Goal: Information Seeking & Learning: Learn about a topic

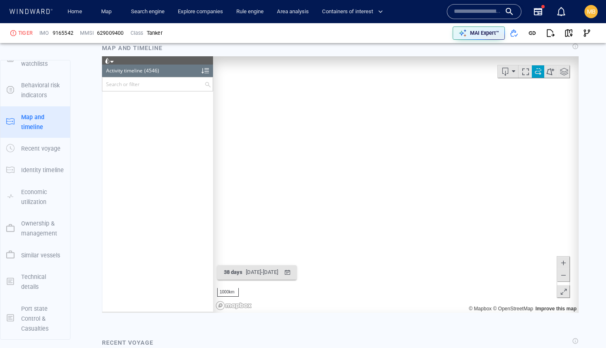
scroll to position [103342, 0]
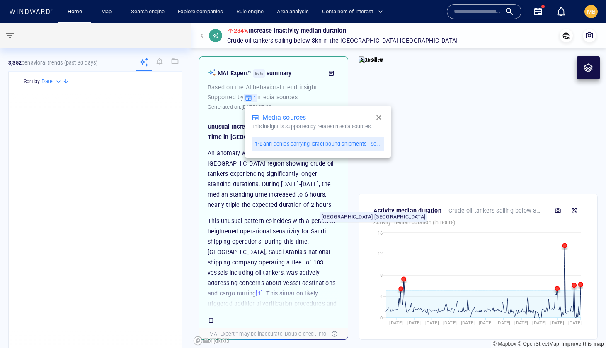
scroll to position [107, 0]
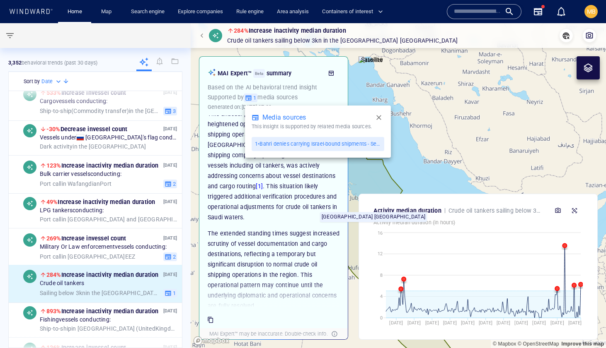
click at [107, 12] on div at bounding box center [303, 174] width 606 height 348
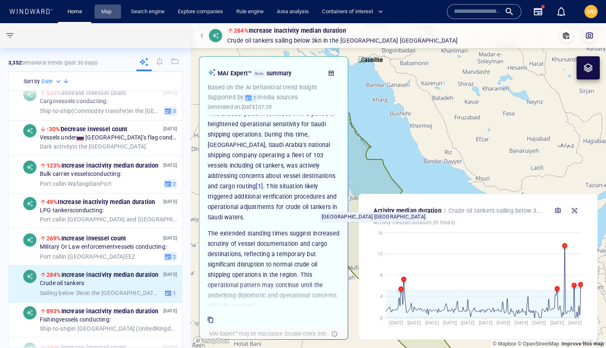
click at [107, 12] on link "Map" at bounding box center [108, 12] width 20 height 14
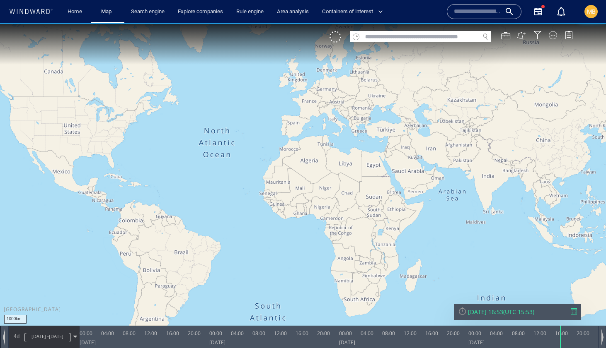
click at [392, 40] on input "text" at bounding box center [420, 36] width 117 height 11
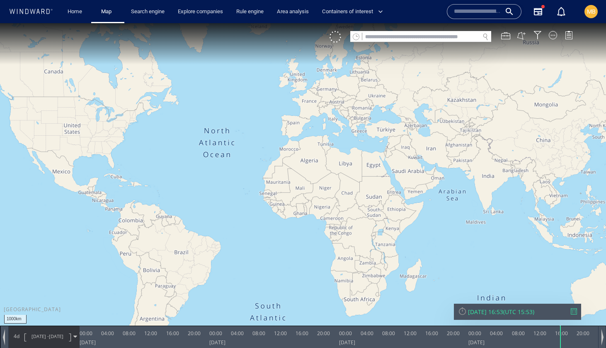
click at [376, 39] on input "text" at bounding box center [420, 36] width 117 height 11
paste input "*******"
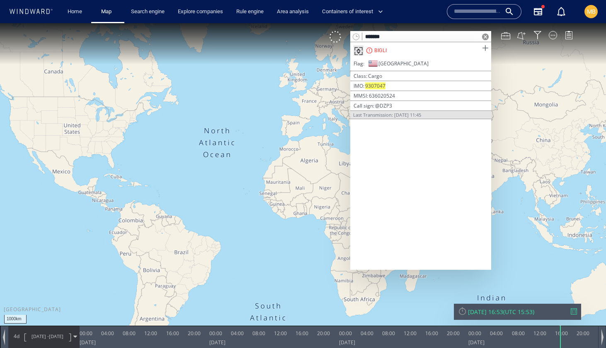
click at [484, 48] on span at bounding box center [485, 48] width 10 height 10
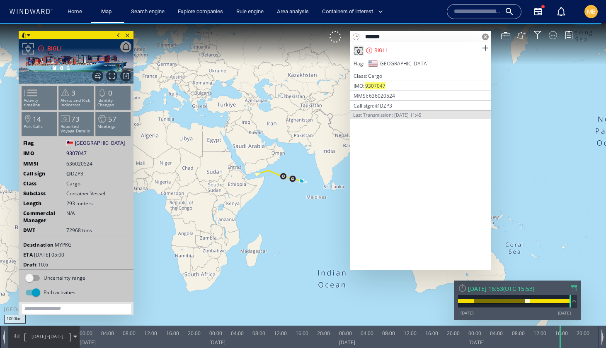
drag, startPoint x: 444, startPoint y: 35, endPoint x: 362, endPoint y: 36, distance: 81.2
click at [362, 36] on input "*******" at bounding box center [420, 36] width 117 height 11
paste input "text"
click at [485, 49] on span at bounding box center [485, 48] width 10 height 10
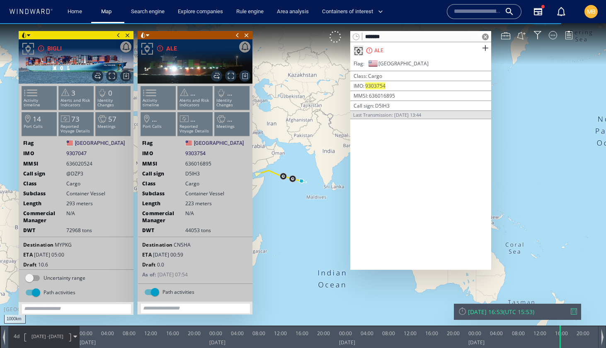
click at [236, 36] on span at bounding box center [237, 35] width 9 height 8
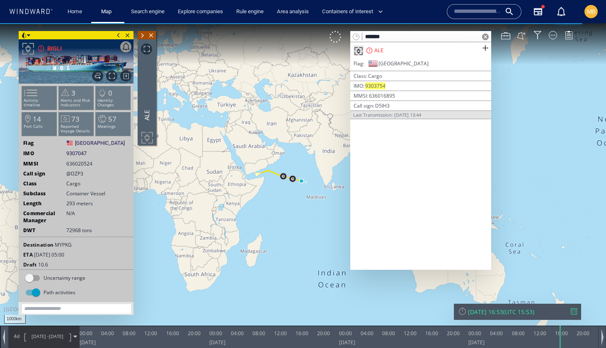
click at [118, 35] on span at bounding box center [118, 35] width 9 height 8
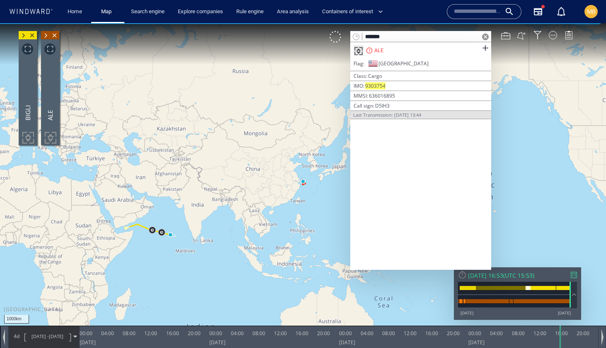
drag, startPoint x: 412, startPoint y: 37, endPoint x: 357, endPoint y: 36, distance: 55.5
click at [357, 36] on div "*******" at bounding box center [420, 36] width 141 height 11
paste input "text"
click at [485, 48] on span at bounding box center [485, 48] width 10 height 10
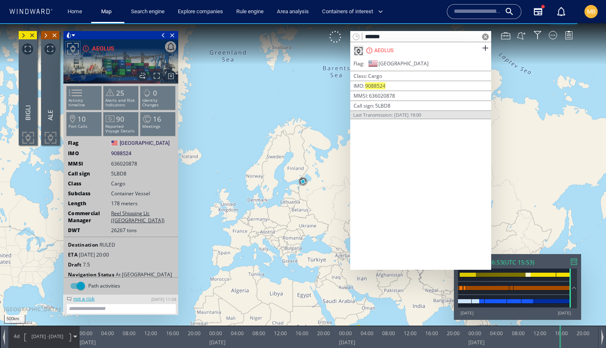
click at [163, 34] on span at bounding box center [163, 35] width 9 height 8
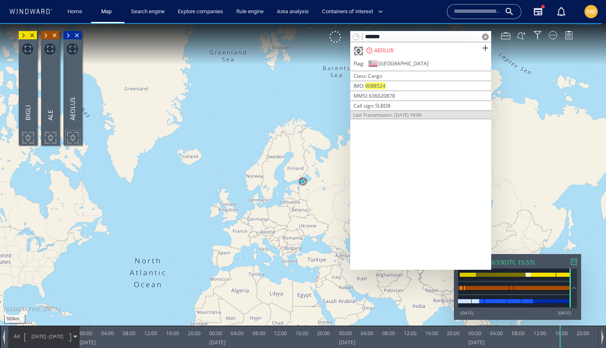
drag, startPoint x: 410, startPoint y: 39, endPoint x: 341, endPoint y: 34, distance: 68.6
click at [343, 34] on div "******* AEOLUS Flag Liberia | Class Cargo IMO 9088524 | MMSI 636020878 | Call s…" at bounding box center [454, 37] width 251 height 12
paste input "text"
click at [483, 47] on span at bounding box center [485, 48] width 10 height 10
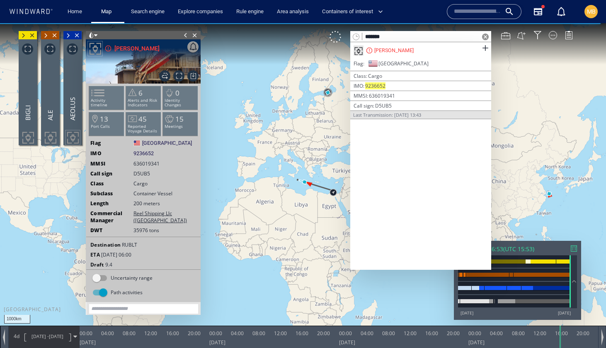
drag, startPoint x: 396, startPoint y: 38, endPoint x: 363, endPoint y: 36, distance: 32.8
click at [363, 36] on input "*******" at bounding box center [420, 36] width 117 height 11
paste input "text"
type input "*******"
click at [485, 46] on span at bounding box center [485, 48] width 10 height 10
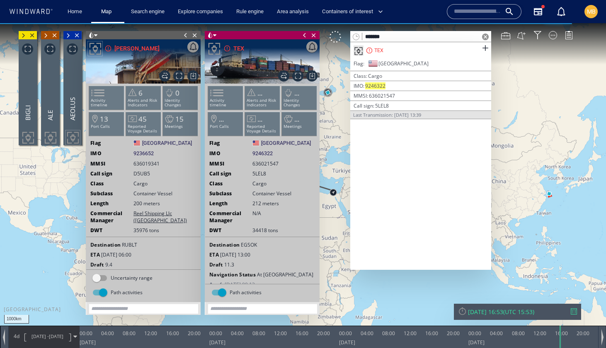
click at [184, 35] on span at bounding box center [185, 35] width 9 height 8
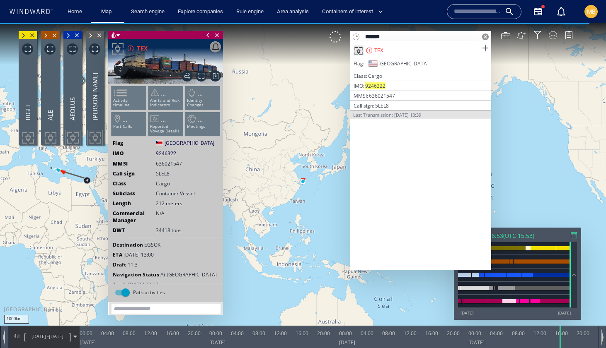
click at [208, 36] on span at bounding box center [207, 35] width 9 height 8
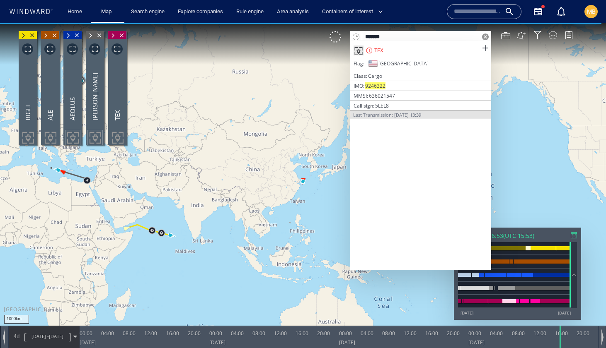
click at [469, 12] on input "text" at bounding box center [477, 11] width 47 height 12
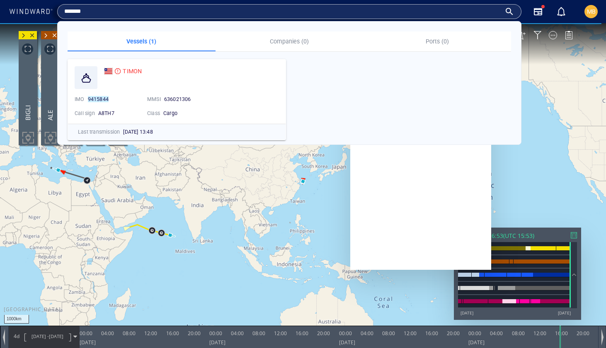
type input "*******"
click at [231, 246] on canvas "Map" at bounding box center [303, 181] width 606 height 317
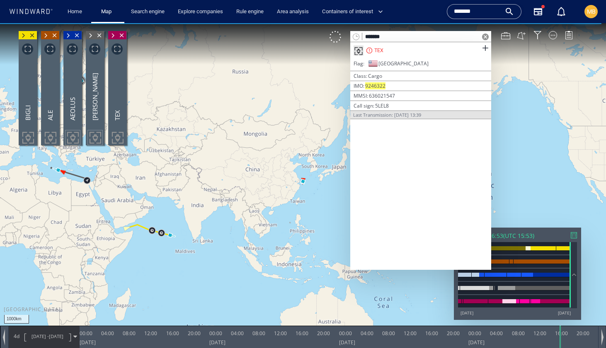
drag, startPoint x: 405, startPoint y: 35, endPoint x: 352, endPoint y: 32, distance: 52.7
click at [352, 32] on div "*******" at bounding box center [420, 36] width 141 height 11
paste input "text"
click at [483, 46] on span at bounding box center [485, 48] width 10 height 10
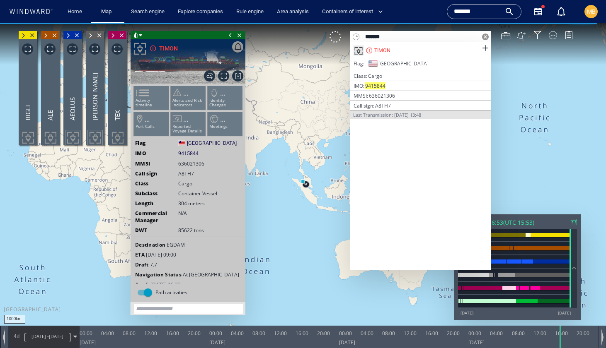
click at [228, 35] on span at bounding box center [230, 35] width 9 height 8
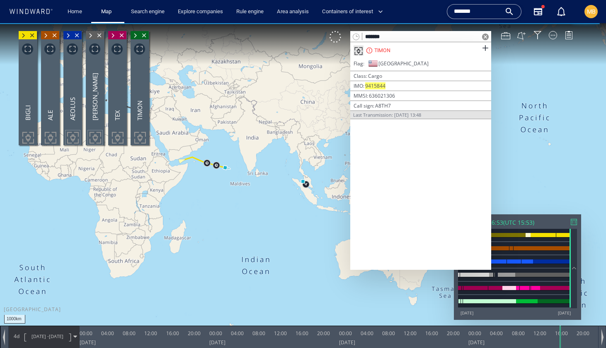
drag, startPoint x: 400, startPoint y: 38, endPoint x: 353, endPoint y: 34, distance: 46.9
click at [353, 34] on div "*******" at bounding box center [420, 36] width 141 height 11
paste input "text"
type input "*******"
click at [485, 48] on span at bounding box center [485, 48] width 10 height 10
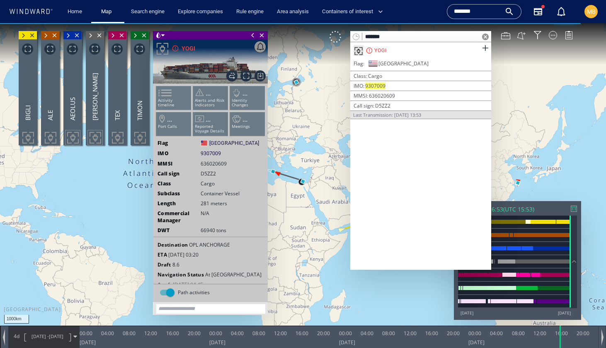
click at [253, 35] on span at bounding box center [252, 35] width 9 height 8
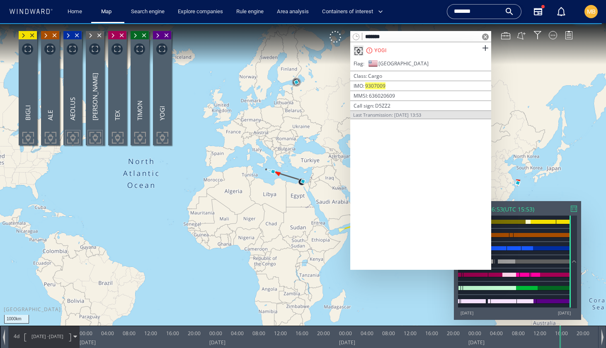
drag, startPoint x: 485, startPoint y: 12, endPoint x: 443, endPoint y: 10, distance: 42.3
click at [443, 10] on div "Name N/A IMO MMSI Call sign N/A Class N/A No positional data ******* Vessels (1…" at bounding box center [483, 11] width 81 height 7
paste input "text"
type input "*******"
drag, startPoint x: 421, startPoint y: 40, endPoint x: 331, endPoint y: 39, distance: 89.5
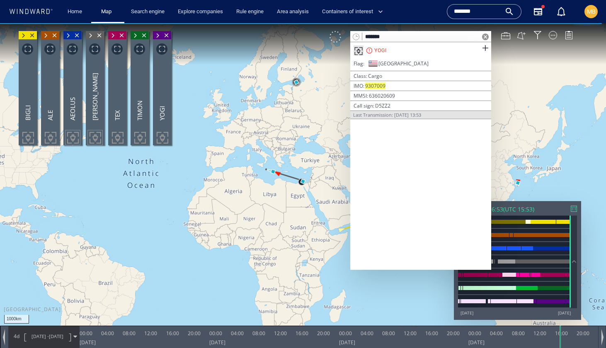
click at [333, 39] on div "******* YOGI Flag Liberia | Class Cargo IMO 9307009 | MMSI 636020609 | Call sig…" at bounding box center [454, 37] width 251 height 12
click at [483, 48] on span at bounding box center [485, 48] width 10 height 10
click at [482, 48] on span at bounding box center [485, 48] width 10 height 10
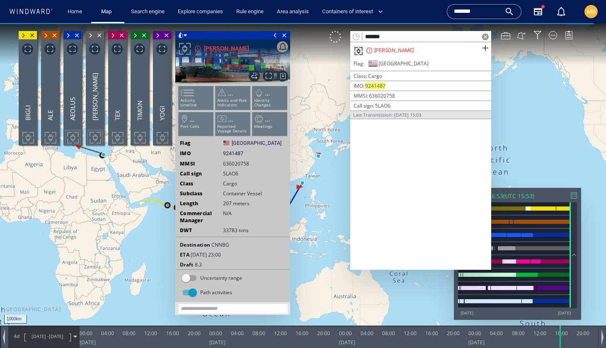
click at [273, 35] on span at bounding box center [274, 35] width 9 height 8
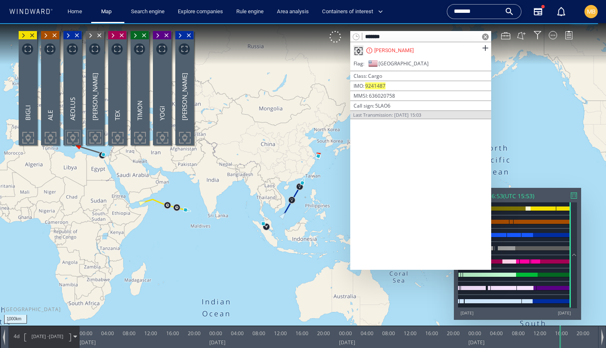
drag, startPoint x: 394, startPoint y: 36, endPoint x: 339, endPoint y: 29, distance: 55.1
click at [340, 23] on div "1000km © Mapbox © OpenStreetMap Improve this map 0 0 20:00 Sunday 10 August 202…" at bounding box center [303, 23] width 606 height 0
paste input "text"
click at [484, 47] on span at bounding box center [485, 48] width 10 height 10
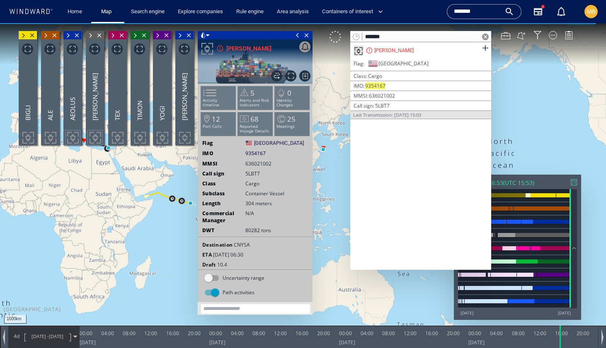
click at [297, 35] on span at bounding box center [297, 35] width 9 height 8
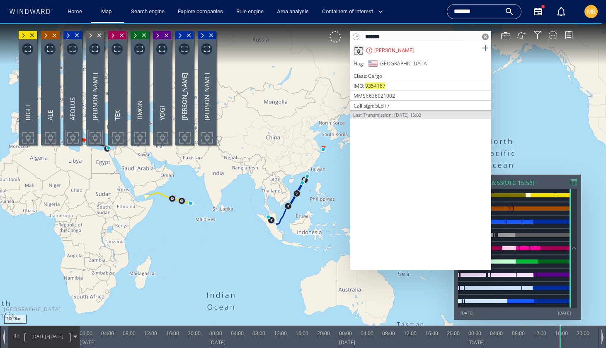
drag, startPoint x: 398, startPoint y: 37, endPoint x: 355, endPoint y: 35, distance: 43.1
click at [355, 34] on div "*******" at bounding box center [420, 36] width 141 height 11
paste input "text"
click at [485, 47] on span at bounding box center [485, 48] width 10 height 10
click at [483, 48] on span at bounding box center [485, 48] width 10 height 10
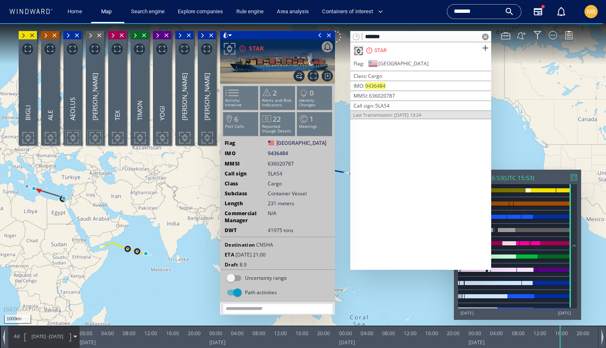
click at [319, 36] on span at bounding box center [319, 35] width 9 height 8
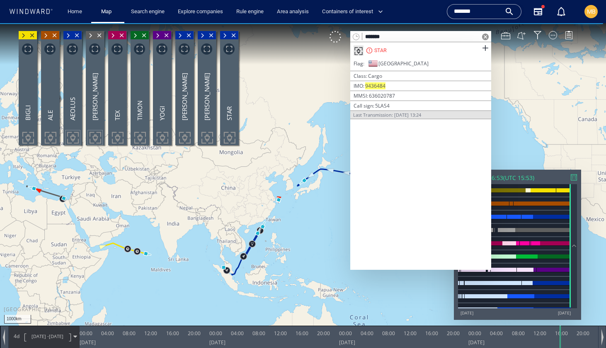
drag, startPoint x: 398, startPoint y: 38, endPoint x: 357, endPoint y: 36, distance: 40.6
click at [357, 36] on div "*******" at bounding box center [420, 36] width 141 height 11
paste input "text"
click at [484, 49] on span at bounding box center [485, 48] width 10 height 10
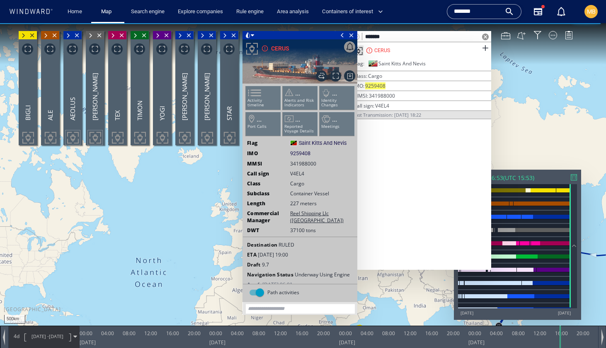
click at [342, 36] on span at bounding box center [342, 35] width 9 height 8
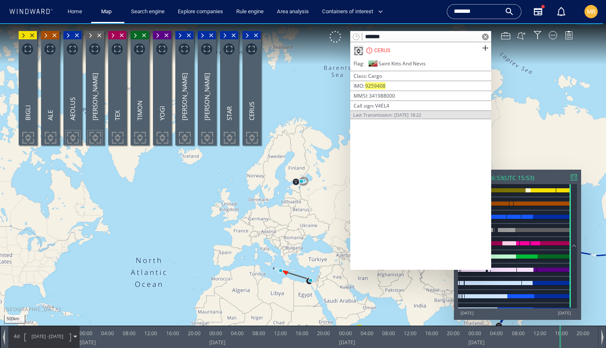
drag, startPoint x: 407, startPoint y: 36, endPoint x: 349, endPoint y: 33, distance: 58.5
click at [350, 33] on div "******* CERUS Flag Saint Kitts And Nevis | Class Cargo IMO 9259408 | MMSI 34198…" at bounding box center [454, 37] width 251 height 12
paste input "text"
click at [483, 47] on span at bounding box center [485, 48] width 10 height 10
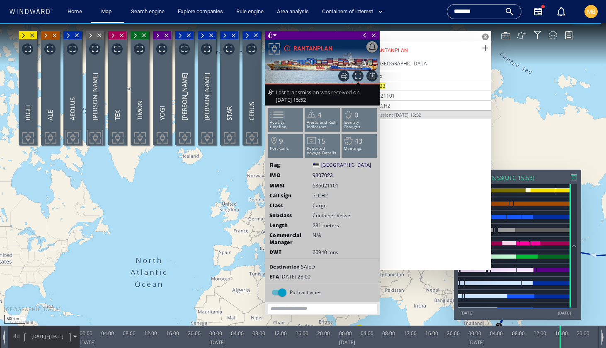
click at [363, 35] on span at bounding box center [364, 35] width 9 height 8
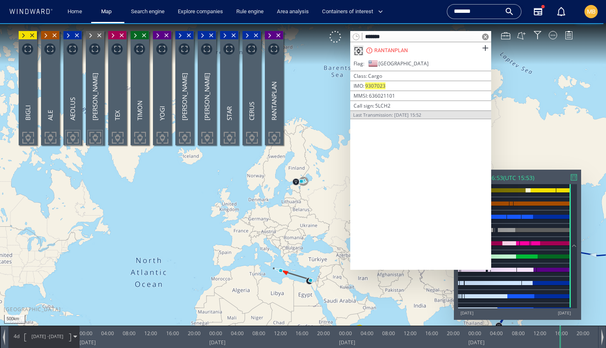
drag, startPoint x: 403, startPoint y: 35, endPoint x: 346, endPoint y: 34, distance: 56.7
click at [347, 34] on div "******* RANTANPLAN Flag Liberia | Class Cargo IMO 9307023 | MMSI 636021101 | Ca…" at bounding box center [454, 37] width 251 height 12
paste input "text"
click at [485, 47] on span at bounding box center [485, 48] width 10 height 10
click at [484, 48] on span at bounding box center [485, 48] width 10 height 10
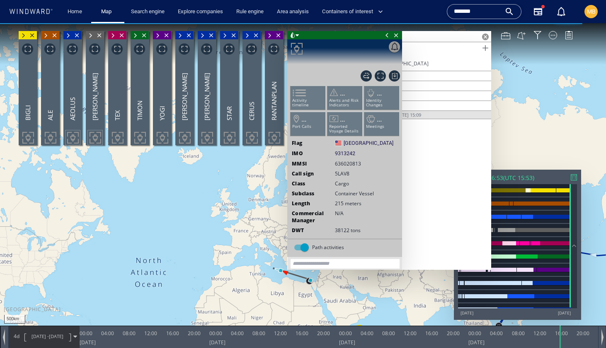
click at [484, 48] on span at bounding box center [485, 48] width 10 height 10
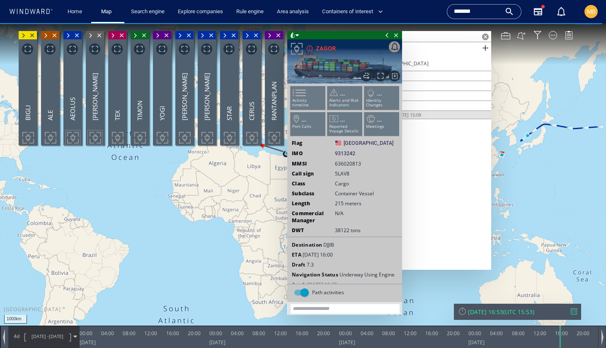
click at [385, 34] on span at bounding box center [386, 35] width 9 height 8
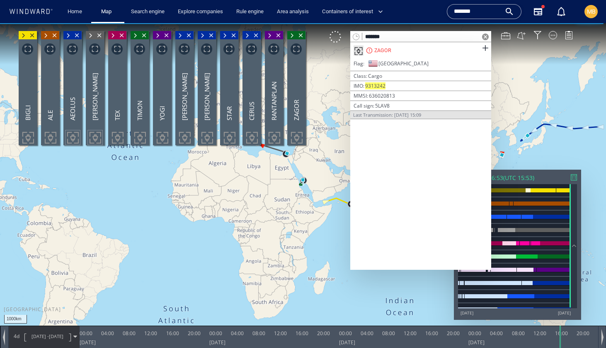
drag, startPoint x: 406, startPoint y: 39, endPoint x: 355, endPoint y: 35, distance: 51.9
click at [355, 34] on div "*******" at bounding box center [420, 36] width 141 height 11
paste input "text"
click at [483, 48] on span at bounding box center [485, 48] width 10 height 10
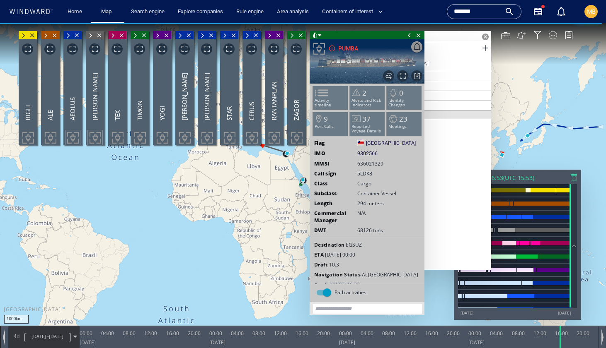
click at [408, 34] on span at bounding box center [409, 35] width 9 height 8
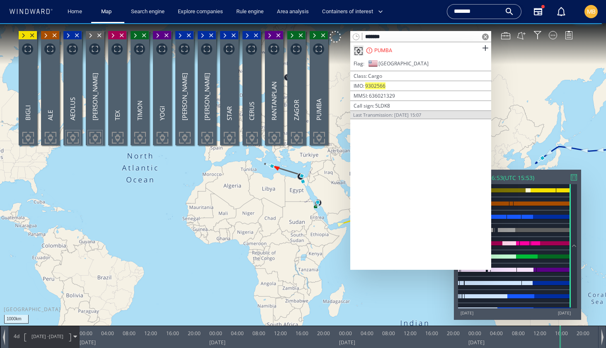
drag, startPoint x: 415, startPoint y: 37, endPoint x: 435, endPoint y: 37, distance: 20.7
click at [435, 37] on input "*******" at bounding box center [420, 36] width 117 height 11
drag, startPoint x: 396, startPoint y: 38, endPoint x: 355, endPoint y: 34, distance: 41.6
click at [355, 34] on div "*******" at bounding box center [420, 36] width 141 height 11
paste input "text"
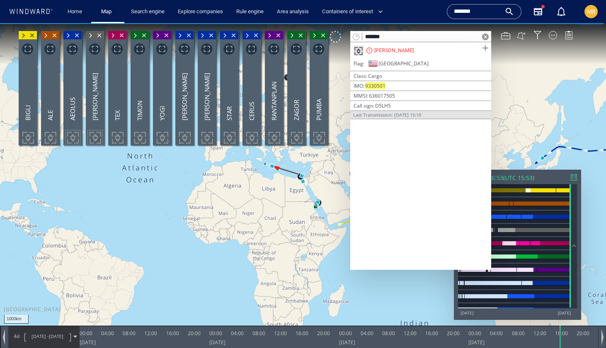
click at [485, 48] on span at bounding box center [485, 48] width 10 height 10
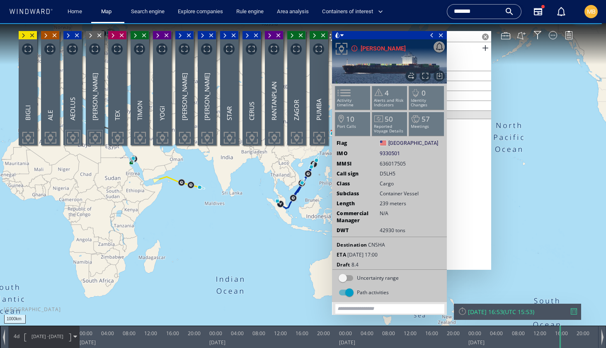
click at [431, 34] on span at bounding box center [431, 35] width 9 height 8
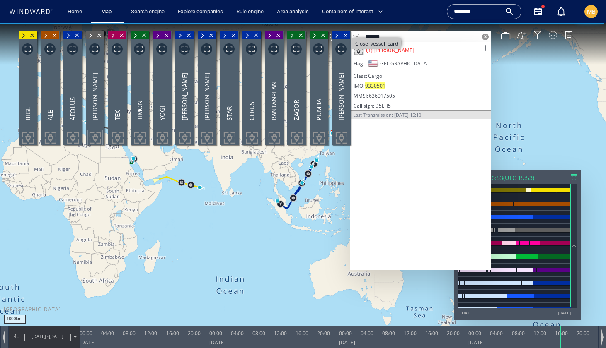
drag, startPoint x: 420, startPoint y: 39, endPoint x: 349, endPoint y: 36, distance: 71.3
click at [350, 23] on div "1000km © Mapbox © OpenStreetMap Improve this map 0 0 20:00 Sunday 10 August 202…" at bounding box center [303, 23] width 606 height 0
click at [414, 36] on input "*******" at bounding box center [420, 36] width 117 height 11
drag, startPoint x: 414, startPoint y: 36, endPoint x: 352, endPoint y: 35, distance: 61.7
click at [354, 35] on div "*******" at bounding box center [420, 36] width 141 height 11
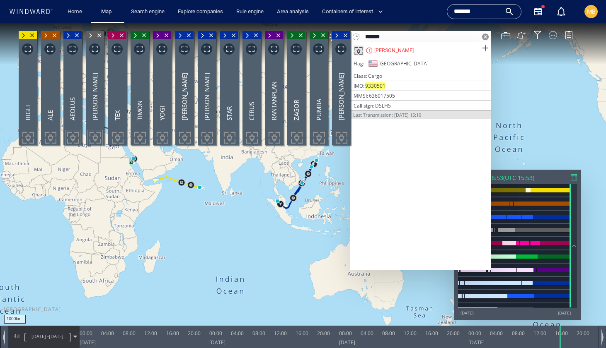
drag, startPoint x: 396, startPoint y: 35, endPoint x: 358, endPoint y: 34, distance: 37.7
click at [358, 34] on div "*******" at bounding box center [420, 36] width 141 height 11
paste input "text"
click at [483, 48] on span at bounding box center [485, 48] width 10 height 10
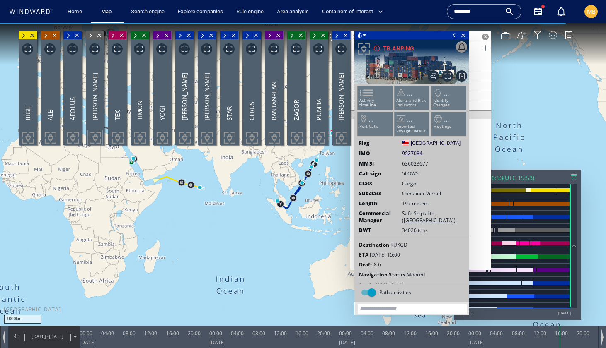
click at [451, 34] on span at bounding box center [453, 35] width 9 height 8
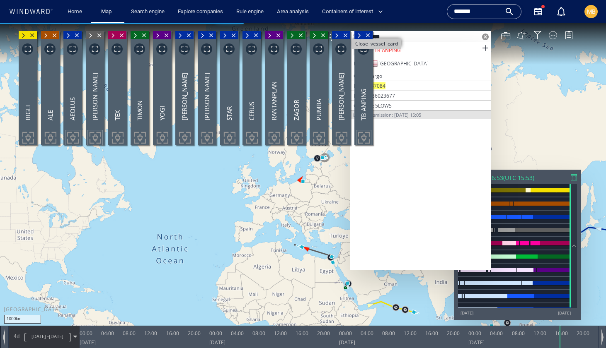
drag, startPoint x: 395, startPoint y: 37, endPoint x: 347, endPoint y: 39, distance: 48.1
click at [348, 23] on div "1000km © Mapbox © OpenStreetMap Improve this map 0 0 20:00 Sunday 10 August 202…" at bounding box center [303, 23] width 606 height 0
paste input "text"
click at [483, 48] on span at bounding box center [485, 48] width 10 height 10
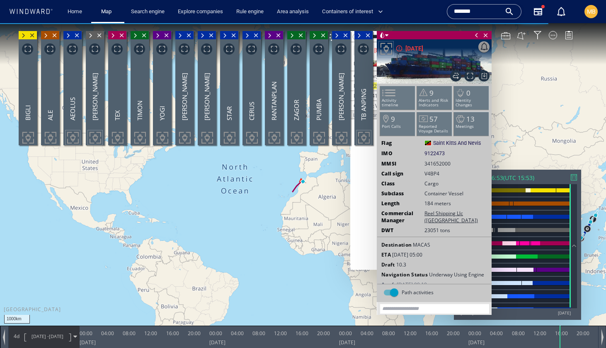
click at [473, 36] on span at bounding box center [476, 35] width 9 height 8
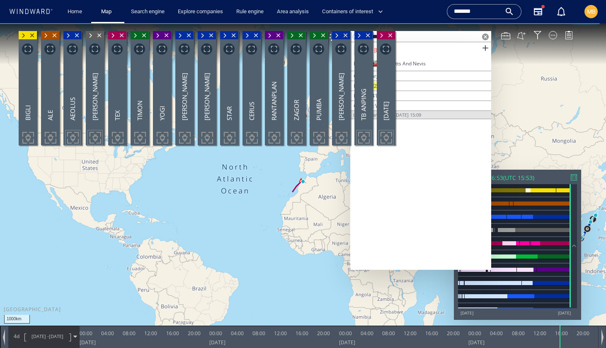
drag, startPoint x: 402, startPoint y: 35, endPoint x: 360, endPoint y: 38, distance: 42.4
click at [360, 23] on div "1000km © Mapbox © OpenStreetMap Improve this map 0 0 20:00 Sunday 10 August 202…" at bounding box center [303, 23] width 606 height 0
paste input "text"
type input "*******"
click at [485, 49] on span at bounding box center [485, 48] width 10 height 10
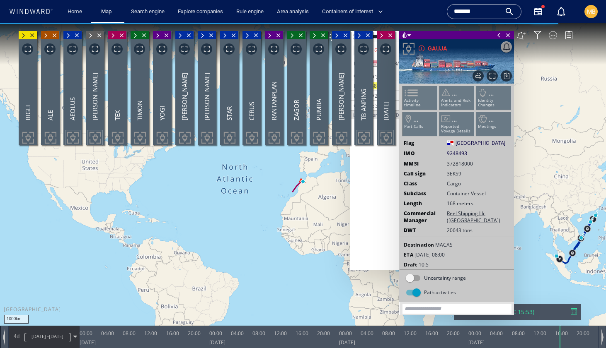
click at [498, 35] on span at bounding box center [498, 35] width 9 height 8
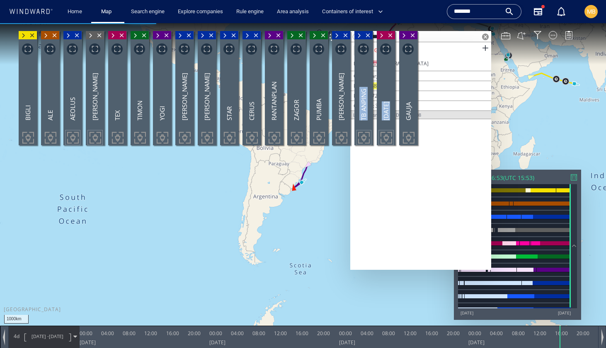
drag, startPoint x: 400, startPoint y: 35, endPoint x: 356, endPoint y: 35, distance: 44.3
click at [355, 35] on div "Close vessel card Export data Export path positions... Export property changes.…" at bounding box center [218, 173] width 403 height 284
click at [316, 199] on canvas "Map" at bounding box center [303, 181] width 606 height 317
click at [485, 36] on span at bounding box center [485, 37] width 7 height 7
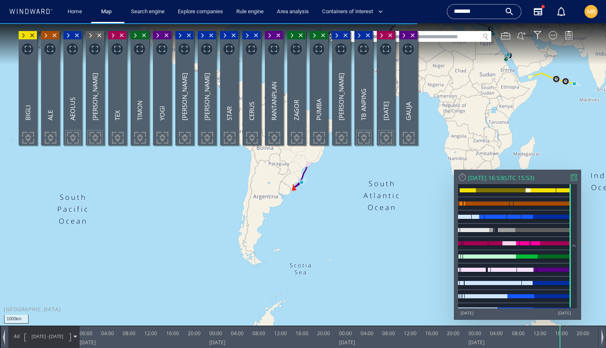
click at [340, 235] on canvas "Map" at bounding box center [303, 181] width 606 height 317
click at [554, 34] on div at bounding box center [552, 35] width 8 height 8
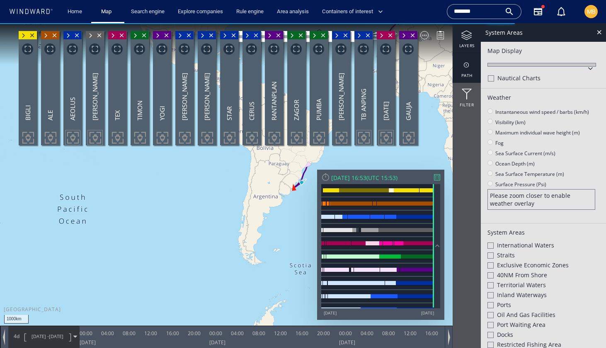
click at [465, 68] on div at bounding box center [466, 65] width 28 height 10
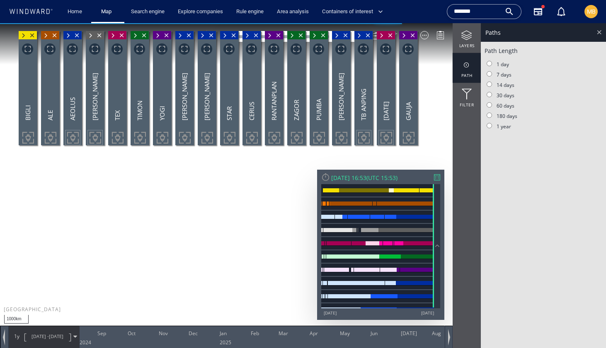
click at [601, 31] on div at bounding box center [599, 32] width 10 height 10
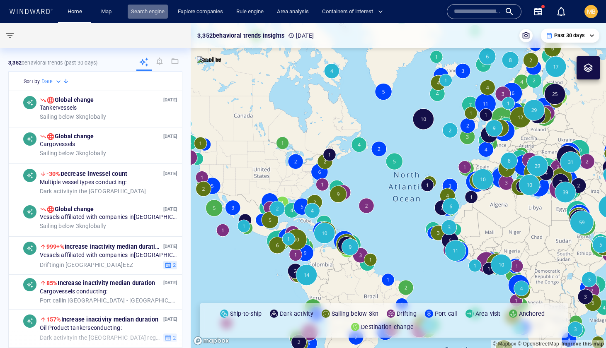
click at [150, 12] on link "Search engine" at bounding box center [148, 12] width 40 height 14
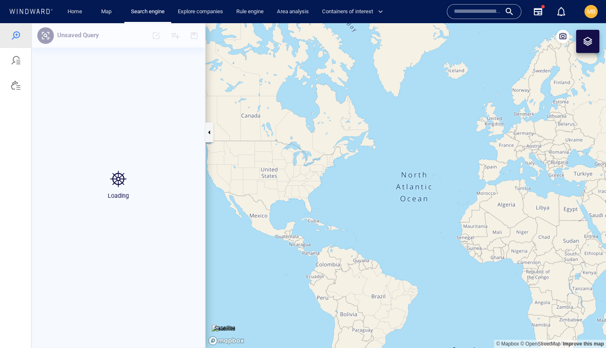
click at [483, 14] on input "text" at bounding box center [477, 11] width 47 height 12
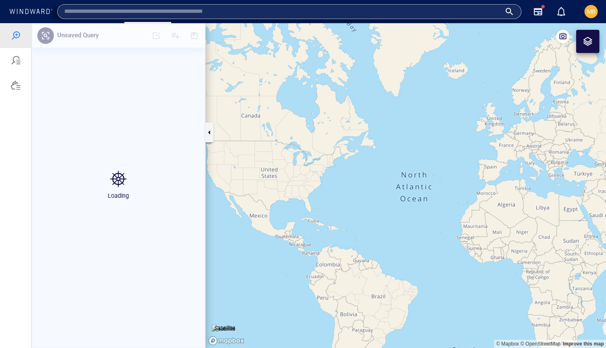
paste input "*******"
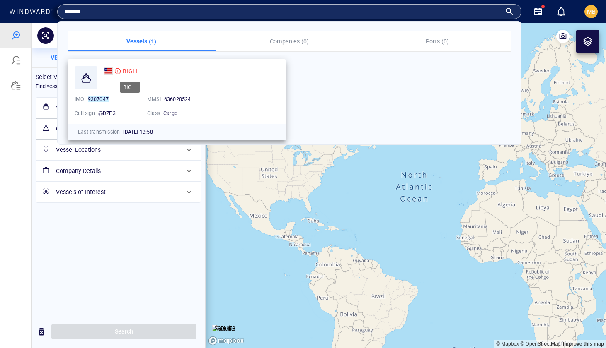
type input "*******"
click at [127, 70] on span "BIGLI" at bounding box center [130, 71] width 15 height 7
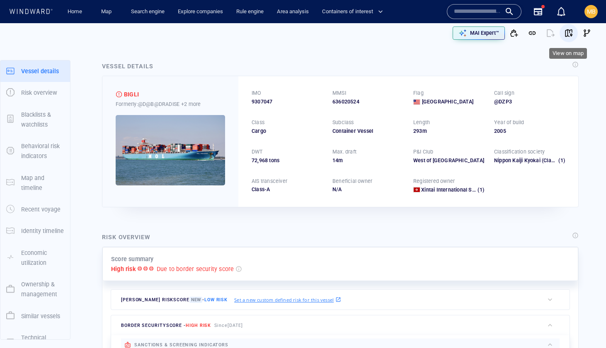
click at [570, 32] on span "button" at bounding box center [568, 33] width 8 height 8
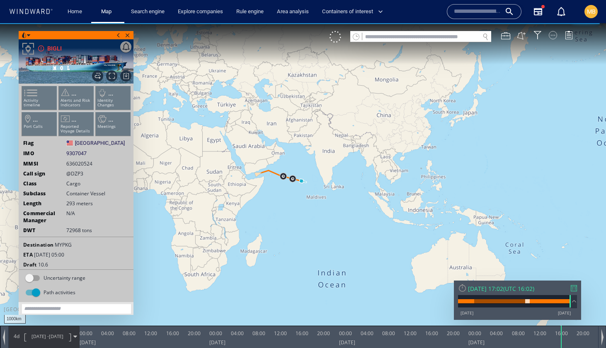
click at [553, 36] on div at bounding box center [552, 35] width 8 height 8
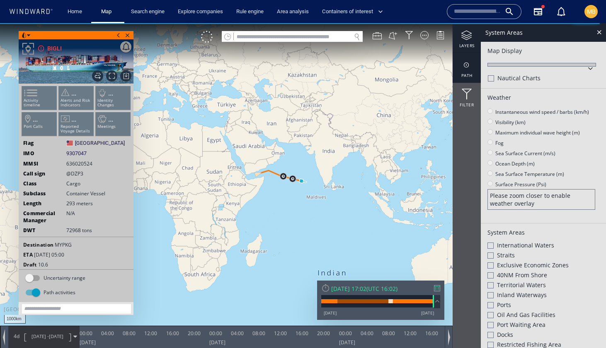
click at [468, 66] on div at bounding box center [466, 65] width 28 height 10
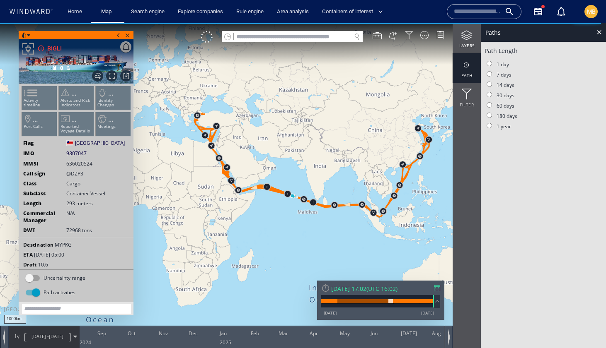
drag, startPoint x: 289, startPoint y: 206, endPoint x: 280, endPoint y: 221, distance: 17.3
click at [280, 221] on canvas "Map" at bounding box center [303, 181] width 606 height 317
click at [436, 290] on div at bounding box center [437, 288] width 6 height 6
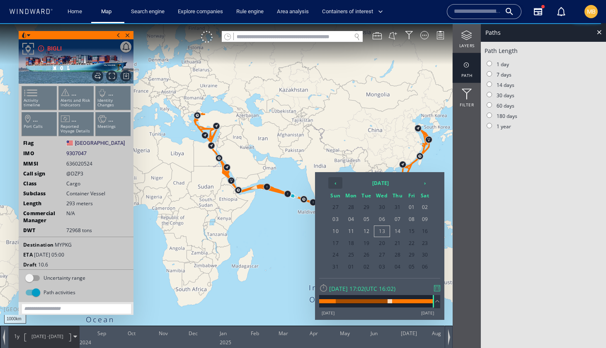
click at [337, 183] on th "‹" at bounding box center [335, 183] width 14 height 12
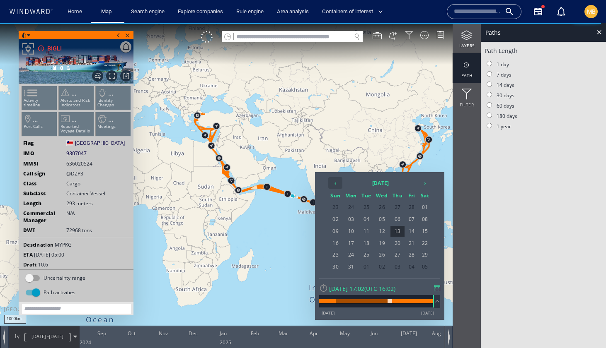
click at [337, 183] on th "‹" at bounding box center [335, 183] width 14 height 12
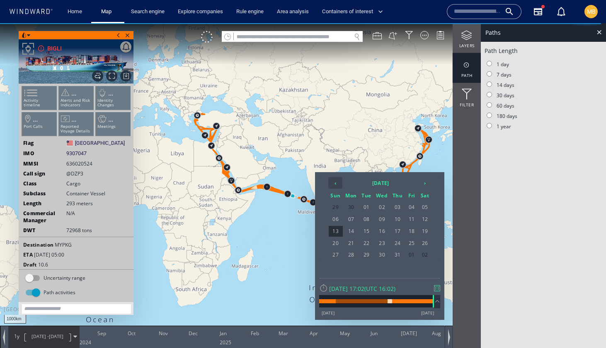
click at [337, 183] on th "‹" at bounding box center [335, 183] width 14 height 12
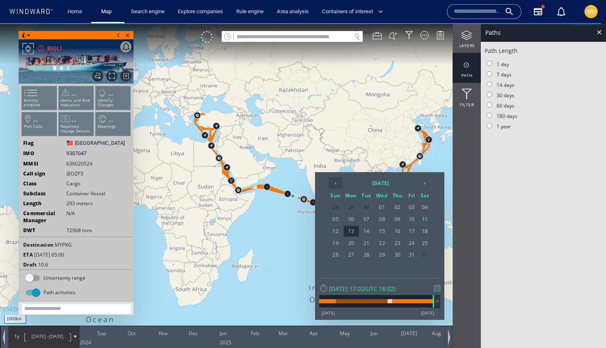
click at [337, 183] on th "‹" at bounding box center [335, 183] width 14 height 12
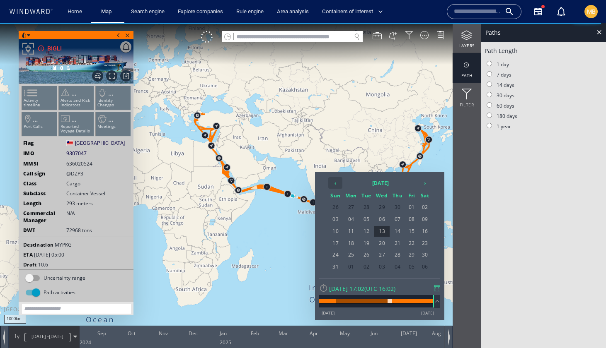
click at [337, 183] on th "‹" at bounding box center [335, 183] width 14 height 12
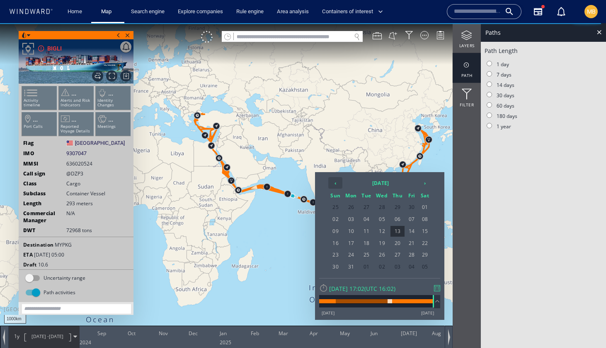
click at [337, 183] on th "‹" at bounding box center [335, 183] width 14 height 12
click at [395, 206] on span "01" at bounding box center [397, 207] width 14 height 11
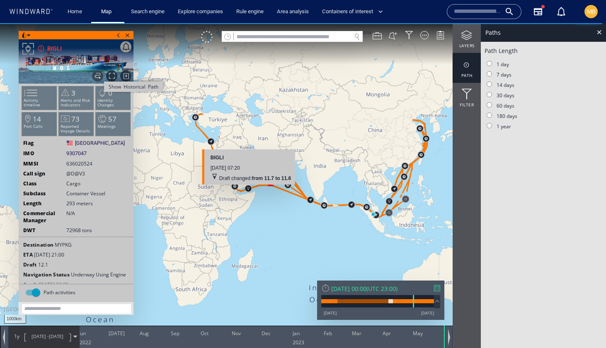
click at [98, 76] on span "Show Historical Path" at bounding box center [97, 75] width 11 height 11
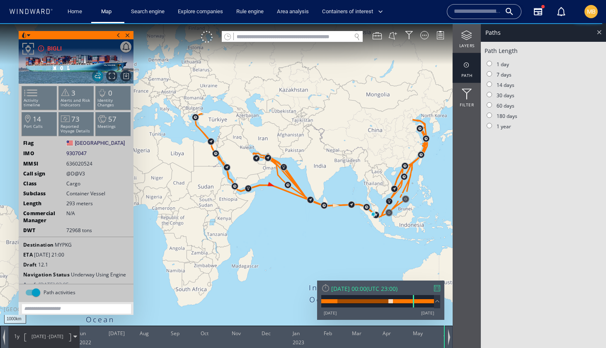
click at [599, 32] on div at bounding box center [599, 32] width 10 height 10
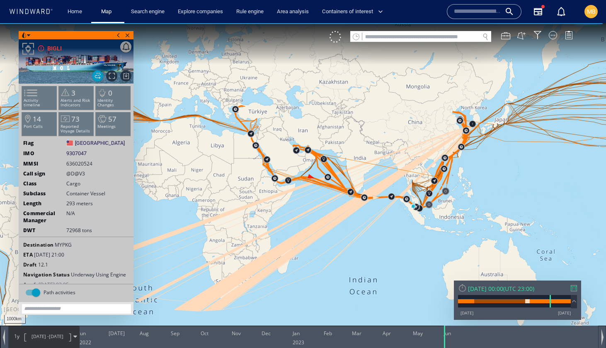
drag, startPoint x: 346, startPoint y: 244, endPoint x: 560, endPoint y: 181, distance: 223.8
click at [560, 181] on canvas "Map" at bounding box center [303, 181] width 606 height 317
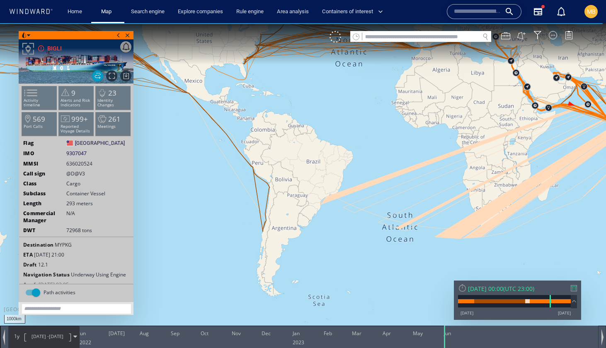
drag, startPoint x: 475, startPoint y: 230, endPoint x: 468, endPoint y: 258, distance: 28.6
click at [469, 258] on canvas "Map" at bounding box center [303, 181] width 606 height 317
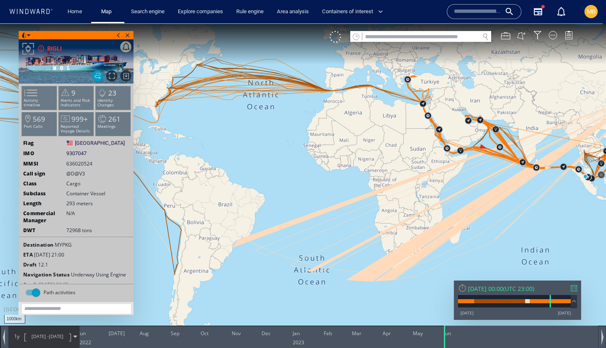
drag, startPoint x: 522, startPoint y: 206, endPoint x: 429, endPoint y: 245, distance: 101.4
click at [429, 245] on canvas "Map" at bounding box center [303, 181] width 606 height 317
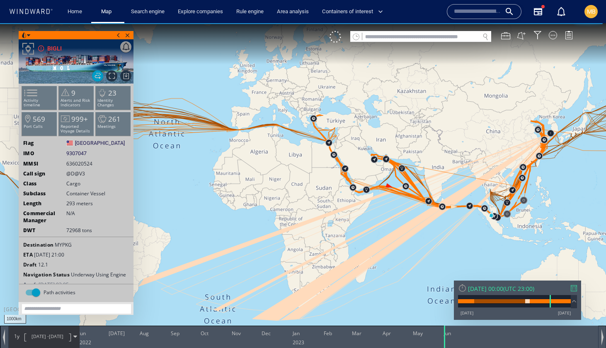
drag, startPoint x: 457, startPoint y: 233, endPoint x: 378, endPoint y: 232, distance: 79.1
click at [378, 232] on canvas "Map" at bounding box center [303, 181] width 606 height 317
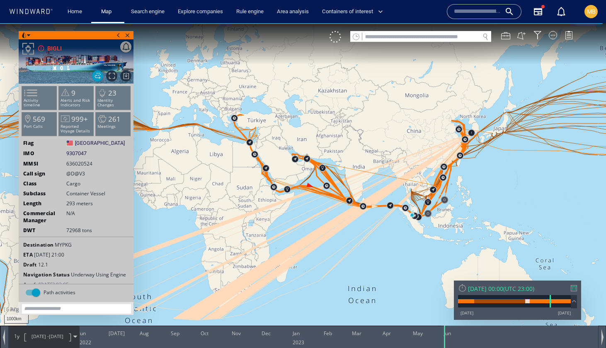
drag, startPoint x: 415, startPoint y: 233, endPoint x: 335, endPoint y: 266, distance: 86.2
click at [335, 266] on canvas "Map" at bounding box center [303, 181] width 606 height 317
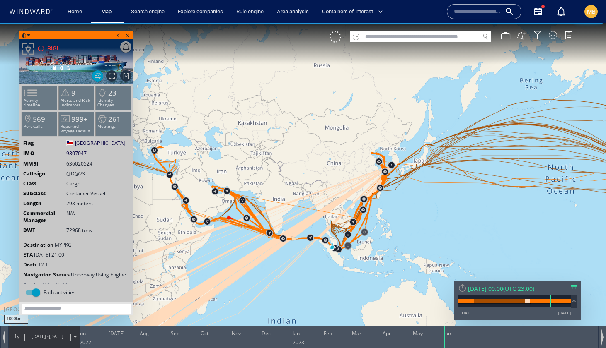
drag, startPoint x: 311, startPoint y: 258, endPoint x: 366, endPoint y: 253, distance: 54.5
click at [366, 253] on canvas "Map" at bounding box center [303, 181] width 606 height 317
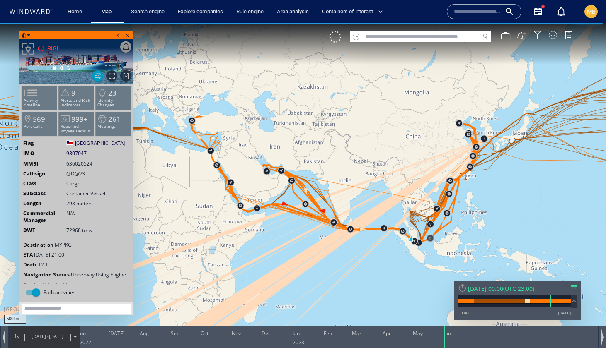
click at [273, 268] on canvas "Map" at bounding box center [303, 181] width 606 height 317
click at [255, 279] on canvas "Map" at bounding box center [303, 181] width 606 height 317
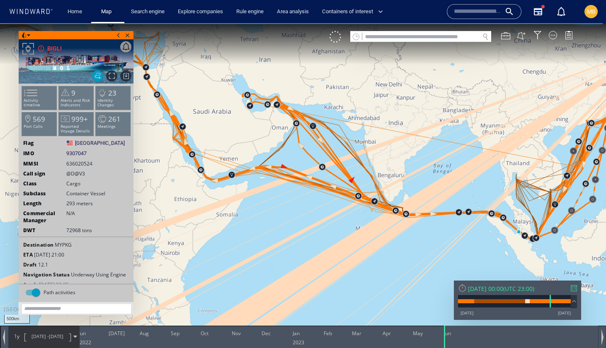
drag, startPoint x: 269, startPoint y: 265, endPoint x: 220, endPoint y: 305, distance: 63.3
click at [220, 305] on canvas "Map" at bounding box center [303, 181] width 606 height 317
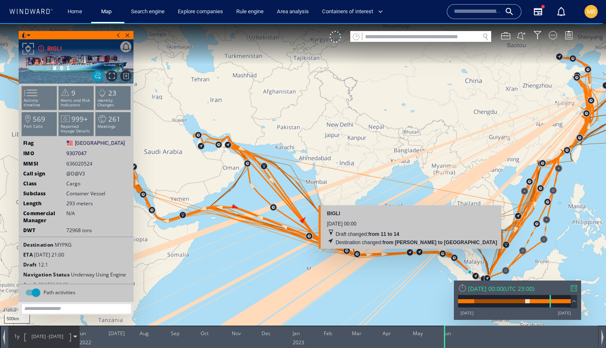
drag, startPoint x: 466, startPoint y: 222, endPoint x: 408, endPoint y: 225, distance: 57.7
click at [408, 225] on div "05 December 2022 00:00" at bounding box center [412, 225] width 170 height 10
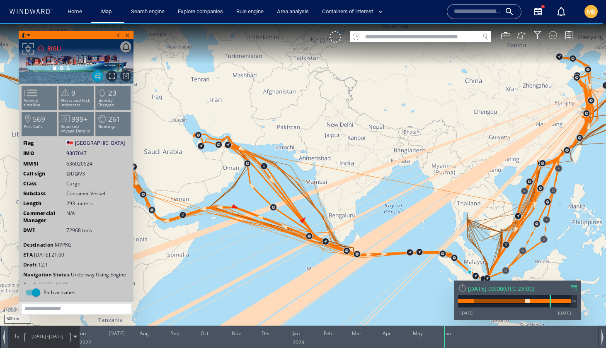
drag, startPoint x: 434, startPoint y: 180, endPoint x: 331, endPoint y: 216, distance: 109.1
click at [331, 216] on canvas "Map" at bounding box center [303, 181] width 606 height 317
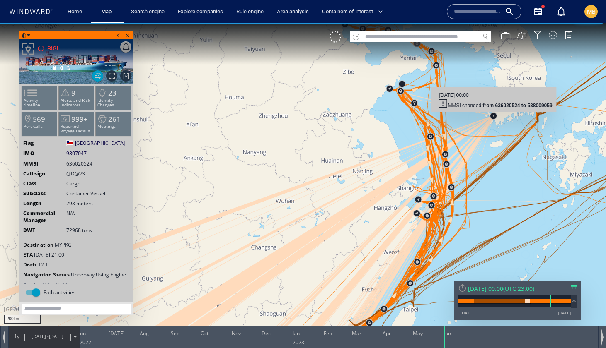
click at [492, 115] on canvas "Map" at bounding box center [303, 181] width 606 height 317
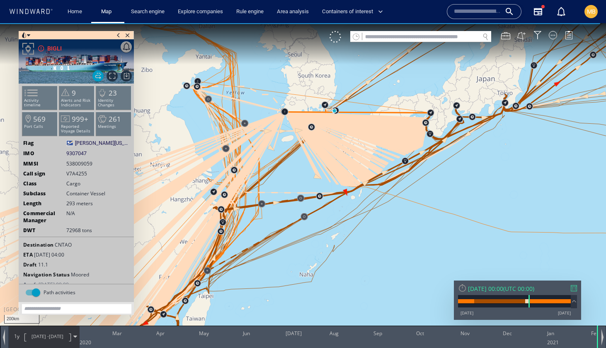
drag, startPoint x: 294, startPoint y: 180, endPoint x: 338, endPoint y: 210, distance: 52.7
click at [338, 209] on canvas "Map" at bounding box center [303, 181] width 606 height 317
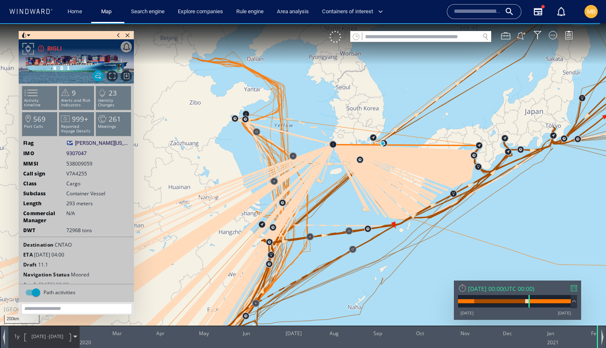
click at [496, 290] on div "Fri 05/02/2021 00:00" at bounding box center [485, 289] width 35 height 8
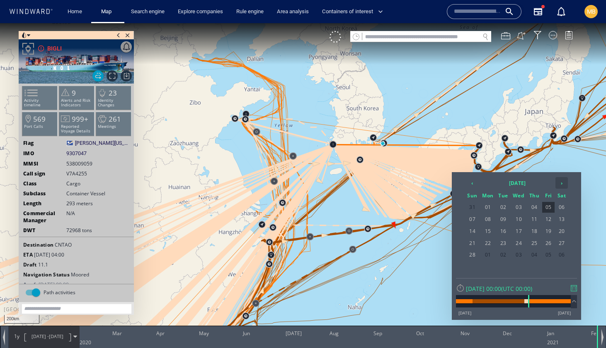
click at [561, 183] on th "›" at bounding box center [561, 183] width 12 height 12
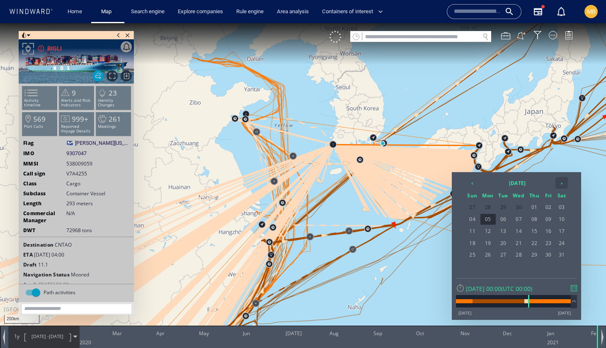
click at [561, 183] on th "›" at bounding box center [561, 183] width 12 height 12
click at [502, 268] on span "31" at bounding box center [503, 267] width 14 height 11
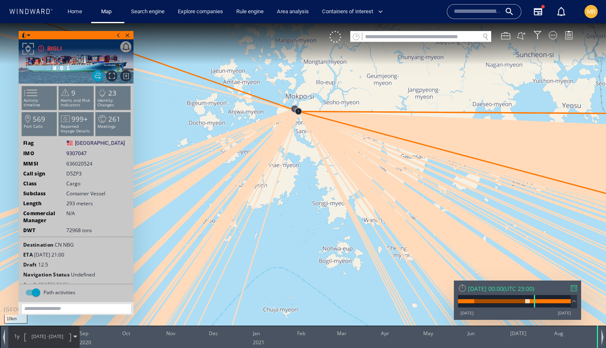
drag, startPoint x: 278, startPoint y: 232, endPoint x: 278, endPoint y: 274, distance: 42.7
click at [278, 272] on canvas "Map" at bounding box center [303, 181] width 606 height 317
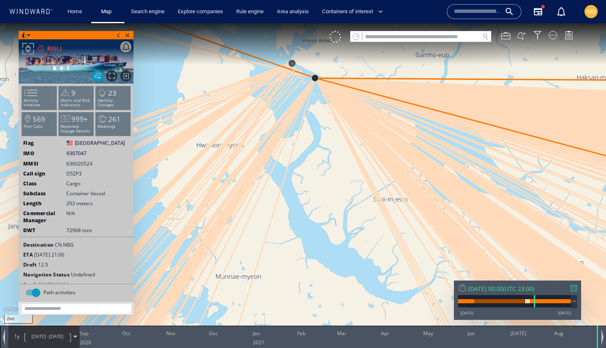
drag, startPoint x: 311, startPoint y: 128, endPoint x: 311, endPoint y: 205, distance: 77.5
click at [311, 205] on canvas "Map" at bounding box center [303, 181] width 606 height 317
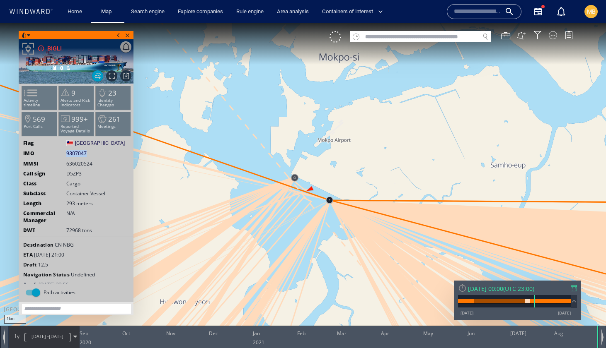
drag, startPoint x: 88, startPoint y: 153, endPoint x: 67, endPoint y: 152, distance: 21.1
click at [66, 152] on div "IMO 9307047 9307047" at bounding box center [76, 153] width 114 height 7
copy span "9307047"
click at [556, 36] on div at bounding box center [552, 35] width 8 height 8
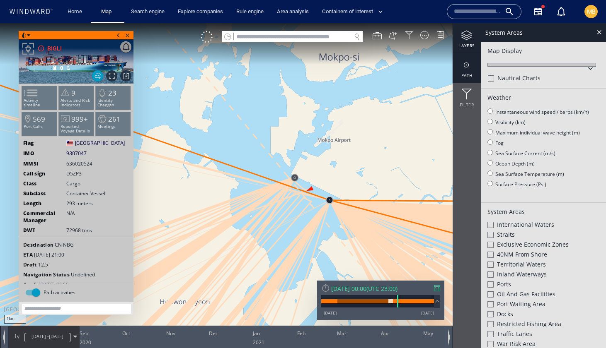
click at [463, 67] on div at bounding box center [466, 65] width 28 height 10
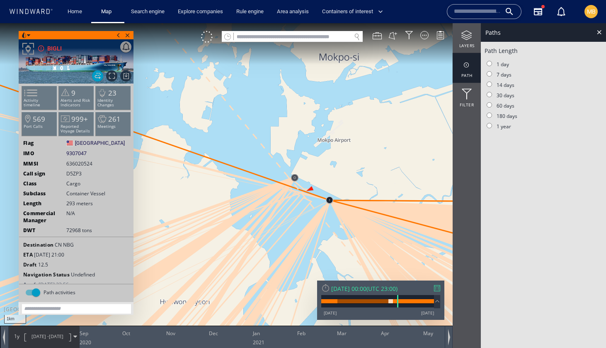
click at [434, 289] on div at bounding box center [437, 288] width 6 height 6
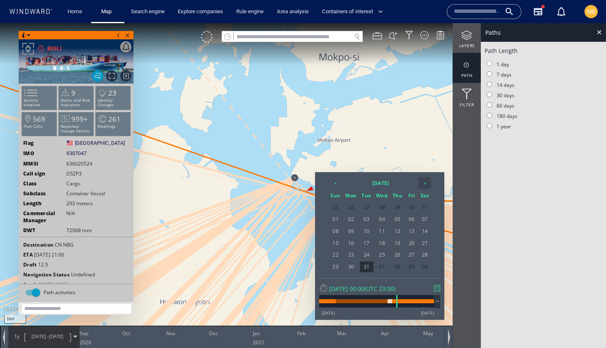
click at [425, 185] on th "›" at bounding box center [424, 183] width 12 height 12
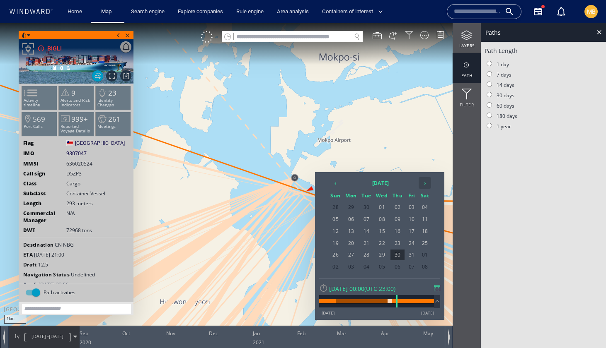
click at [425, 185] on th "›" at bounding box center [424, 183] width 12 height 12
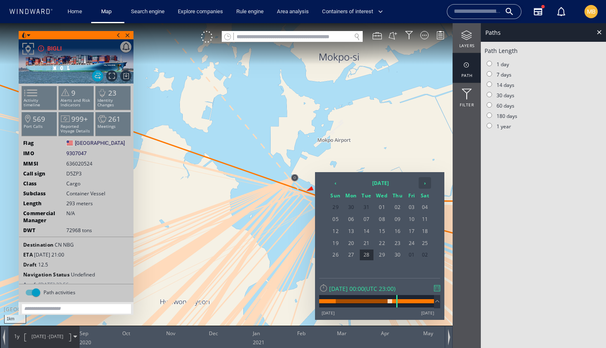
click at [425, 185] on th "›" at bounding box center [424, 183] width 12 height 12
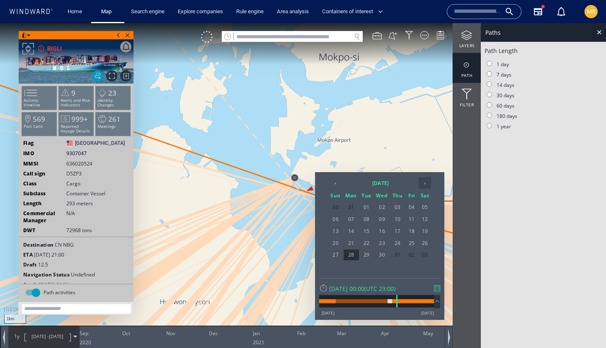
click at [425, 185] on th "›" at bounding box center [424, 183] width 12 height 12
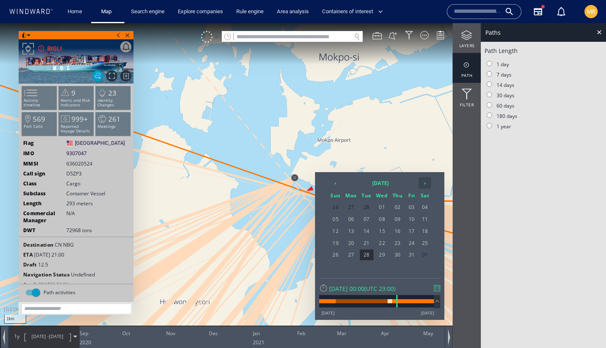
click at [425, 185] on th "›" at bounding box center [424, 183] width 12 height 12
click at [365, 255] on span "25" at bounding box center [367, 255] width 14 height 11
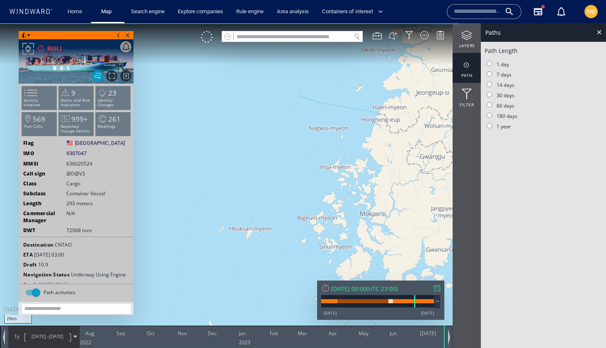
click at [375, 224] on canvas "Map" at bounding box center [303, 181] width 606 height 317
drag, startPoint x: 375, startPoint y: 224, endPoint x: 311, endPoint y: 216, distance: 64.0
click at [312, 216] on canvas "Map" at bounding box center [303, 181] width 606 height 317
click at [319, 206] on canvas "Map" at bounding box center [303, 181] width 606 height 317
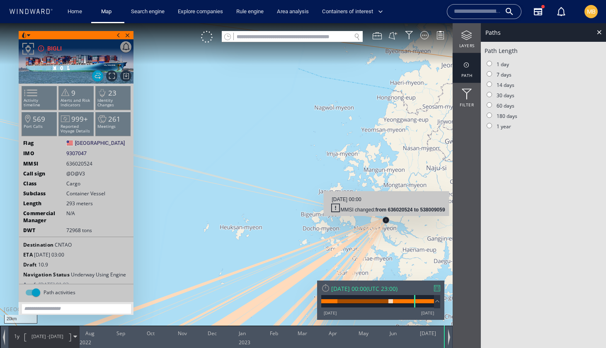
click at [388, 222] on canvas "Map" at bounding box center [303, 181] width 606 height 317
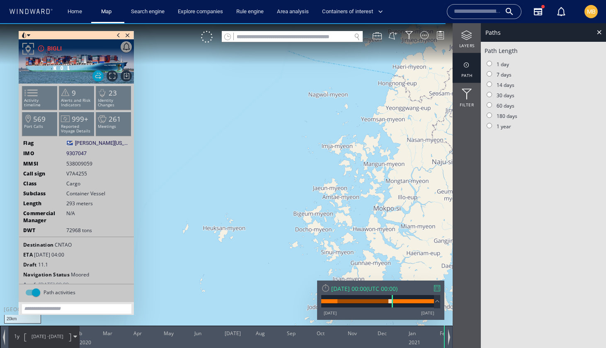
drag, startPoint x: 386, startPoint y: 220, endPoint x: 334, endPoint y: 181, distance: 65.0
click at [334, 181] on canvas "Map" at bounding box center [303, 181] width 606 height 317
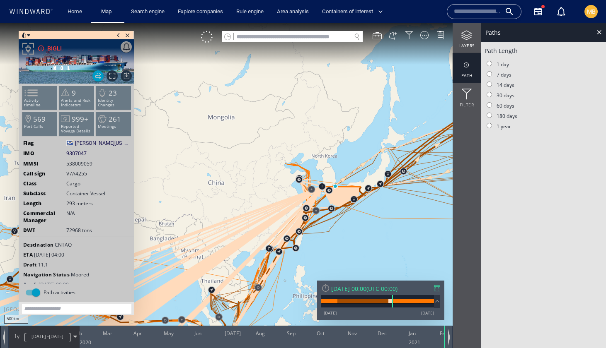
click at [362, 288] on div "Fri 05/02/2021 00:00" at bounding box center [348, 289] width 35 height 8
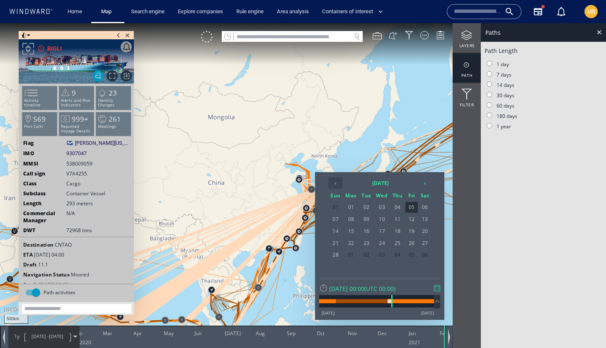
click at [333, 184] on th "‹" at bounding box center [335, 183] width 14 height 12
click at [130, 35] on span "Close vessel card" at bounding box center [127, 35] width 9 height 8
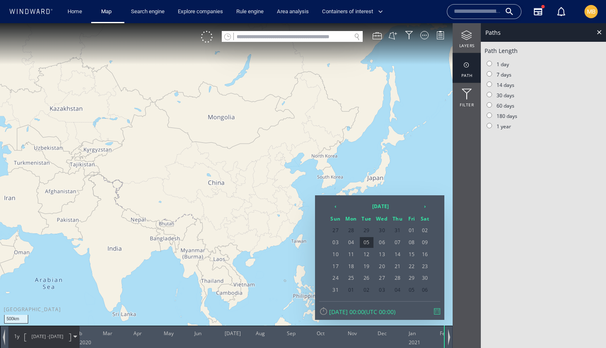
click at [336, 39] on input "text" at bounding box center [292, 36] width 117 height 11
paste input "*******"
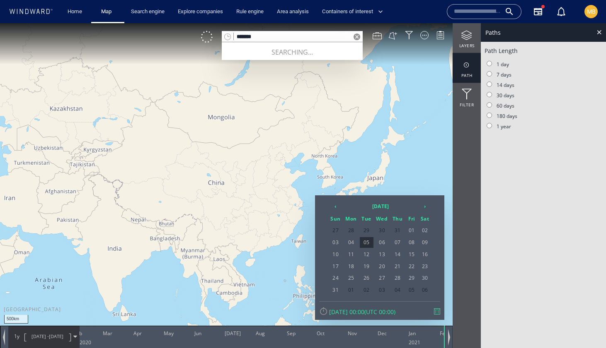
type input "*******"
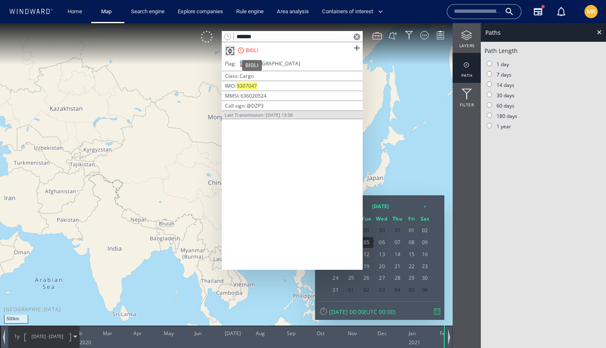
click at [251, 51] on div "BIGLI" at bounding box center [252, 50] width 12 height 7
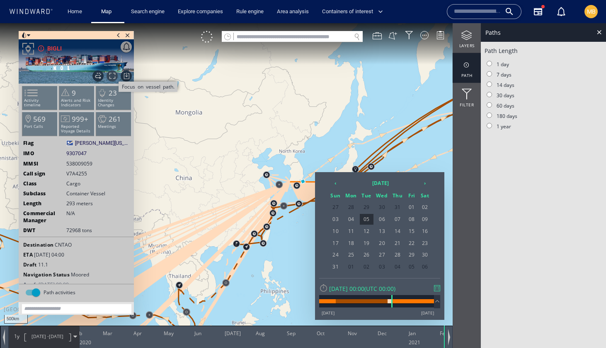
click at [111, 76] on span "Focus on vessel path." at bounding box center [111, 75] width 11 height 11
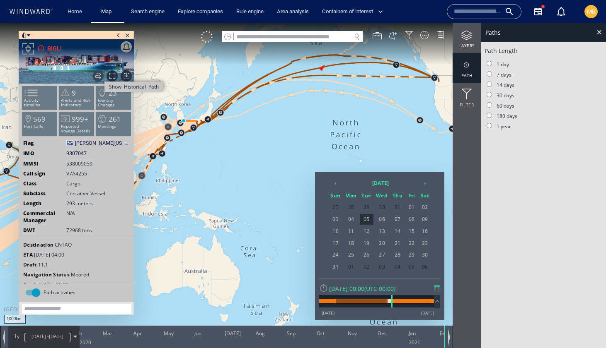
click at [99, 75] on span "Show Historical Path" at bounding box center [97, 75] width 11 height 11
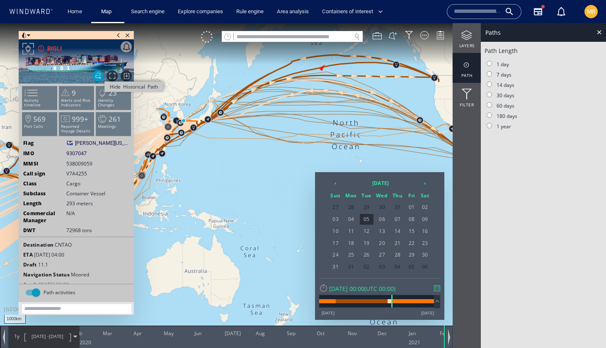
click at [96, 75] on span "Hide Historical Path" at bounding box center [97, 75] width 11 height 11
